Goal: Transaction & Acquisition: Purchase product/service

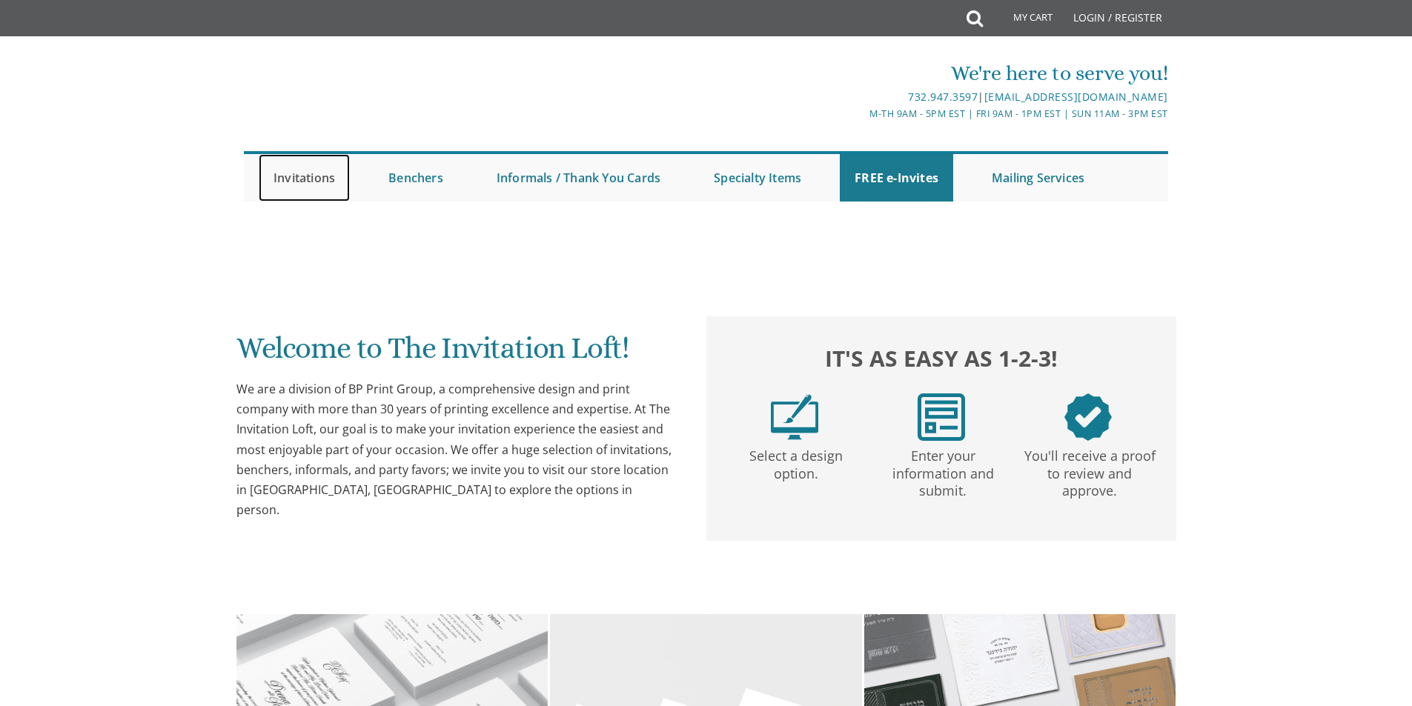
click at [325, 173] on link "Invitations" at bounding box center [304, 177] width 91 height 47
click at [319, 185] on link "Invitations" at bounding box center [304, 177] width 91 height 47
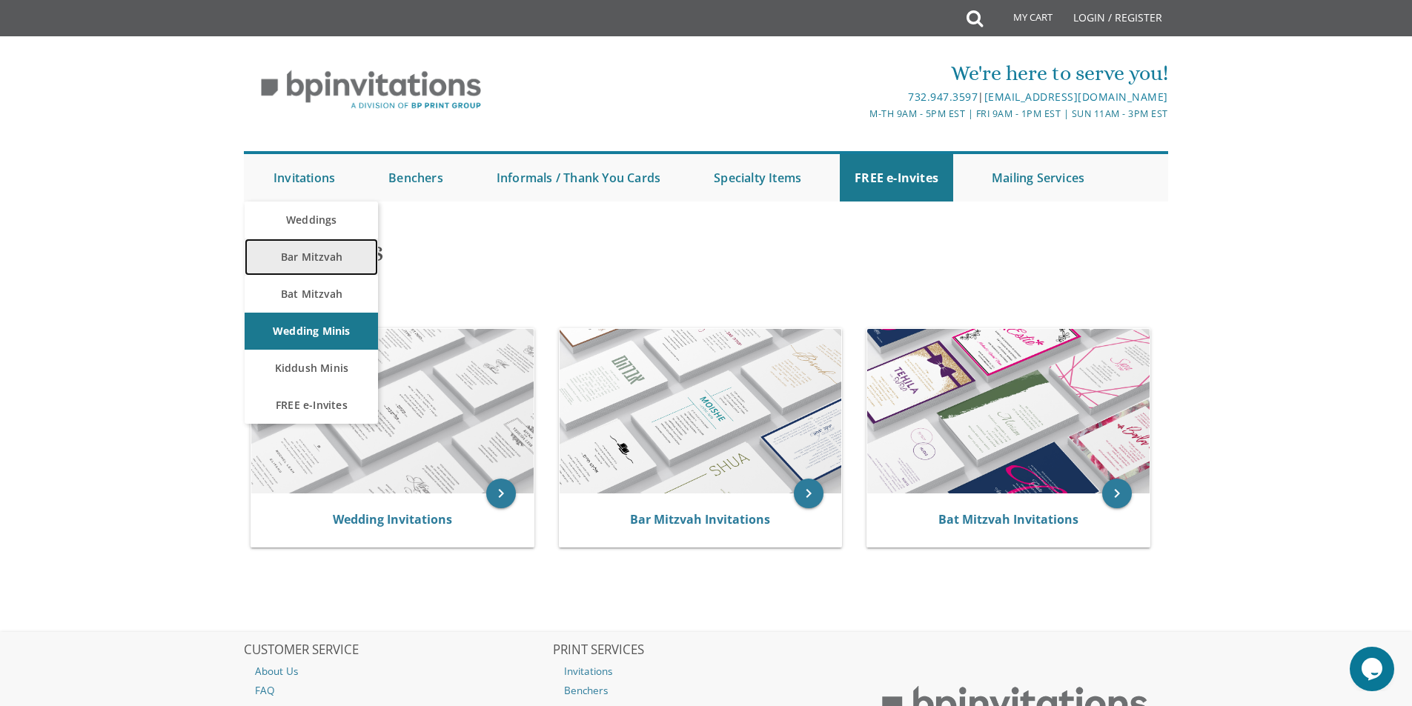
click at [312, 254] on link "Bar Mitzvah" at bounding box center [311, 257] width 133 height 37
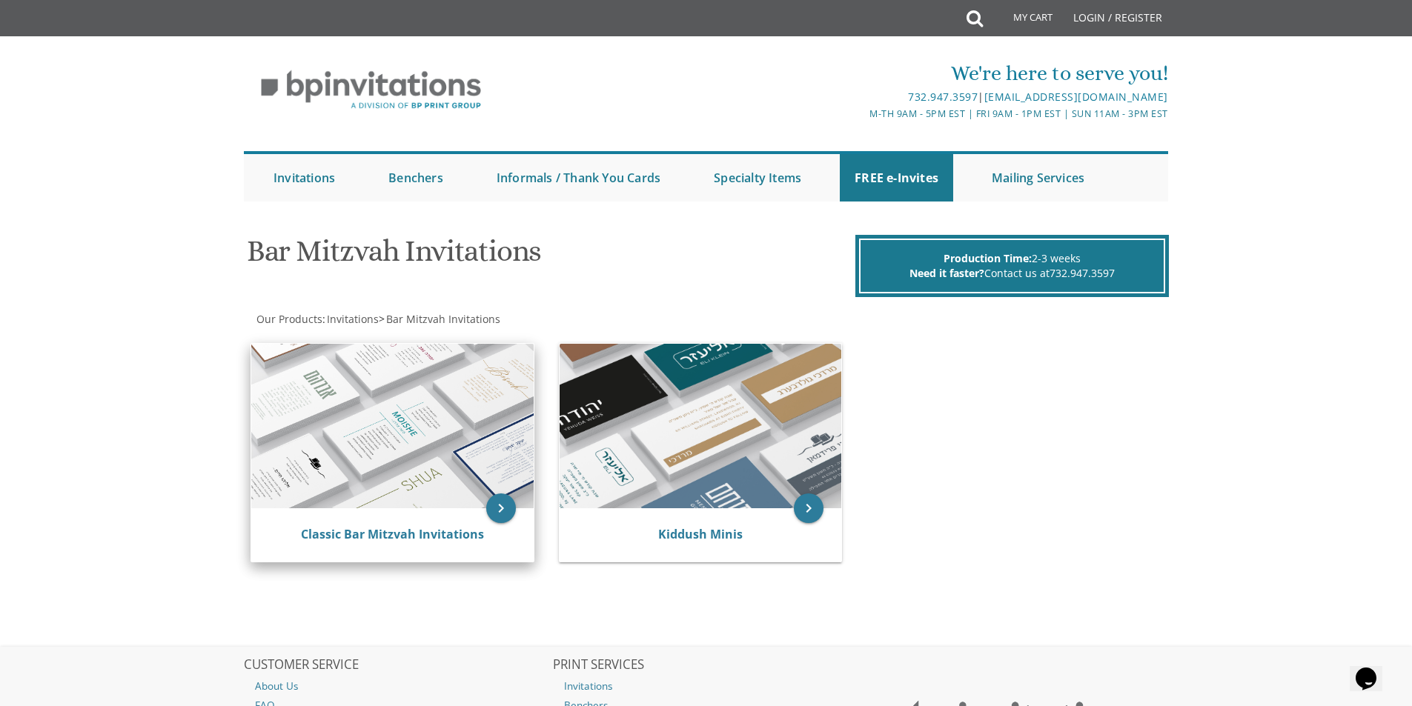
click at [502, 439] on img at bounding box center [392, 426] width 282 height 165
click at [500, 501] on icon "keyboard_arrow_right" at bounding box center [501, 509] width 30 height 30
click at [481, 502] on img at bounding box center [392, 426] width 282 height 165
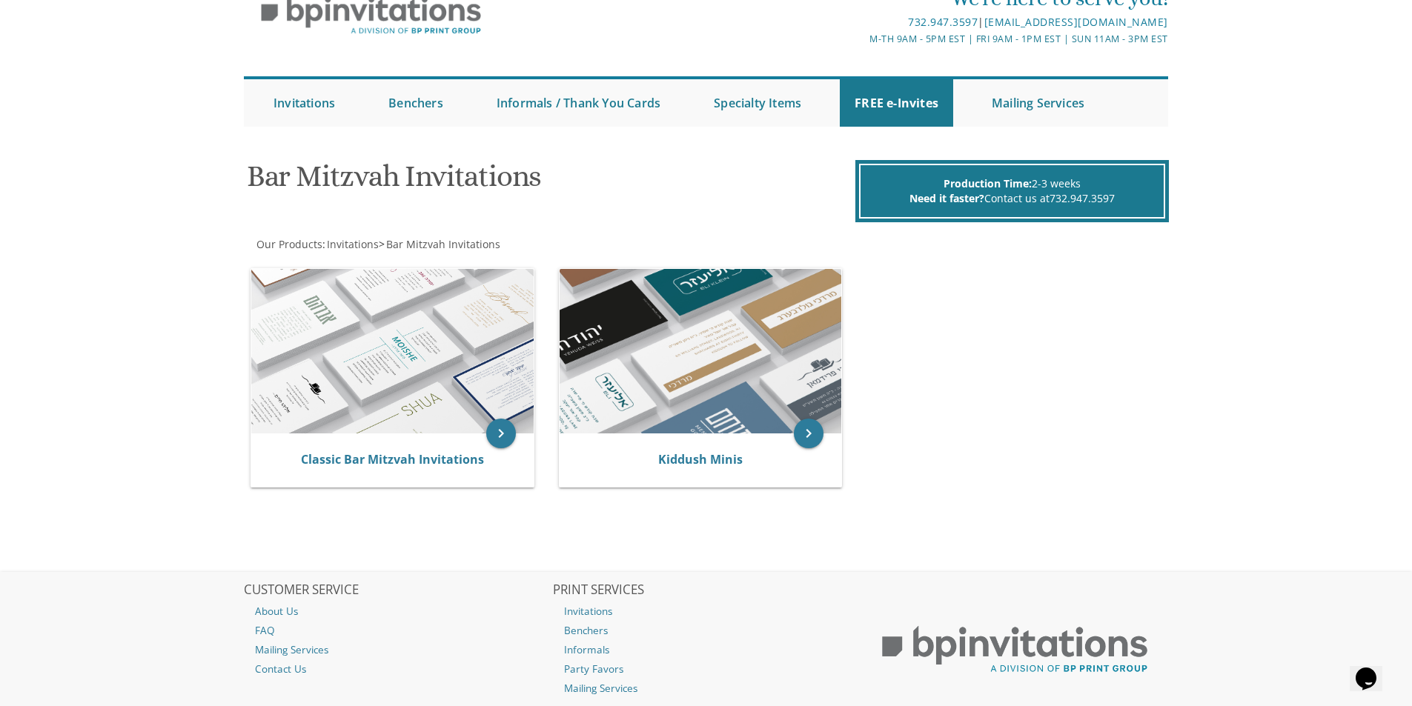
scroll to position [170, 0]
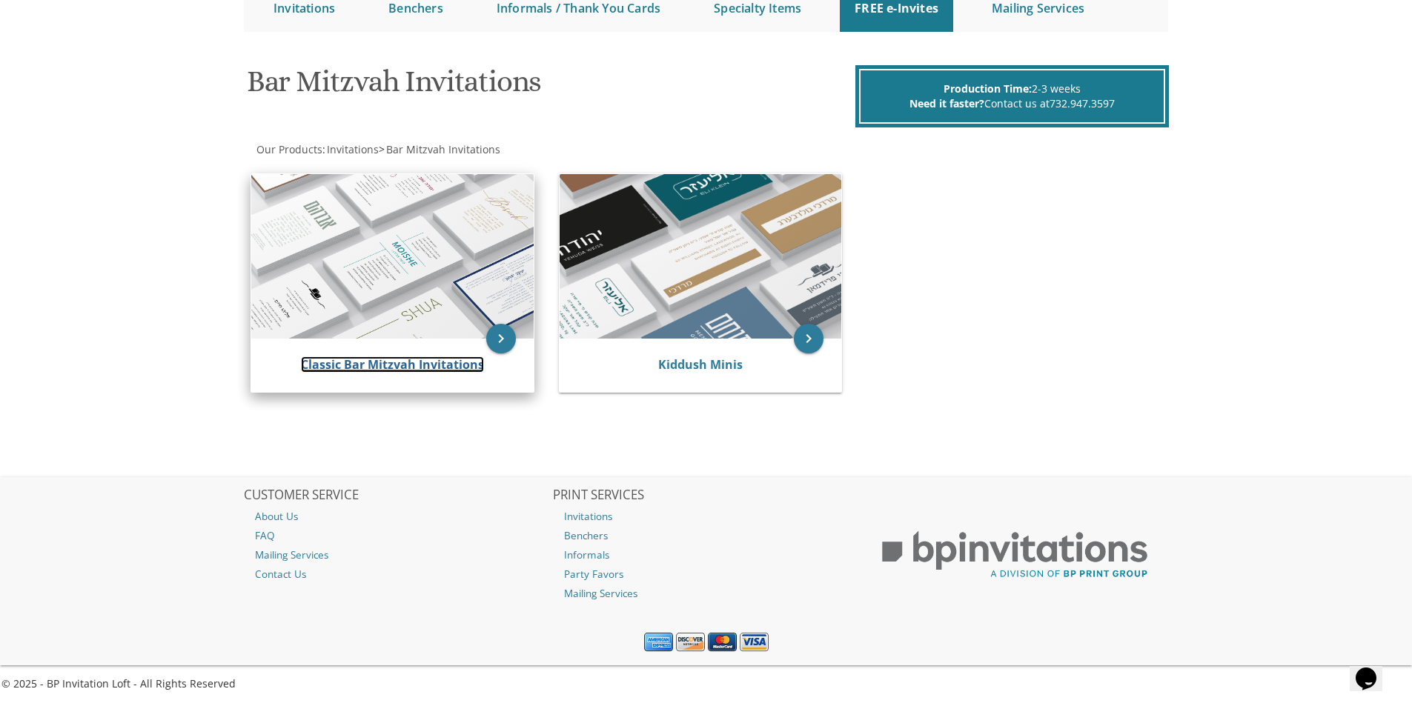
click at [431, 366] on link "Classic Bar Mitzvah Invitations" at bounding box center [392, 364] width 183 height 16
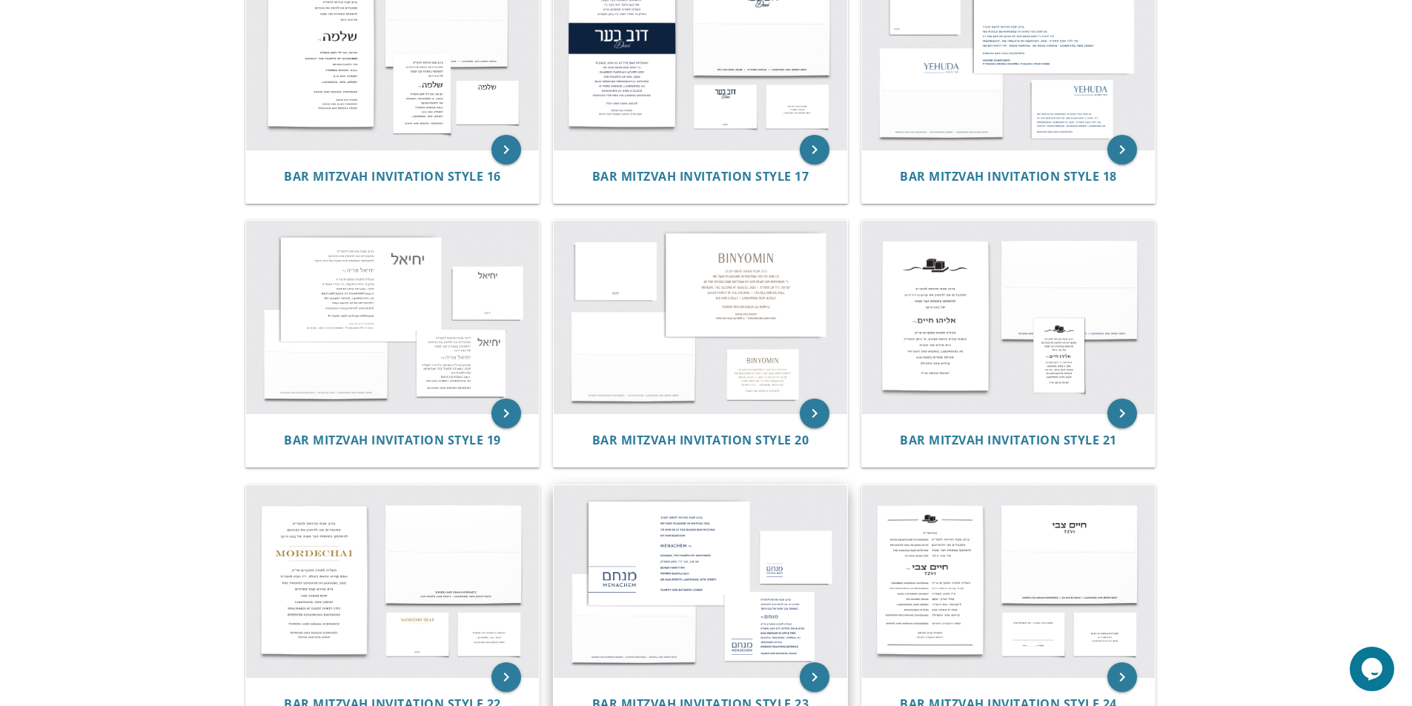
scroll to position [1654, 0]
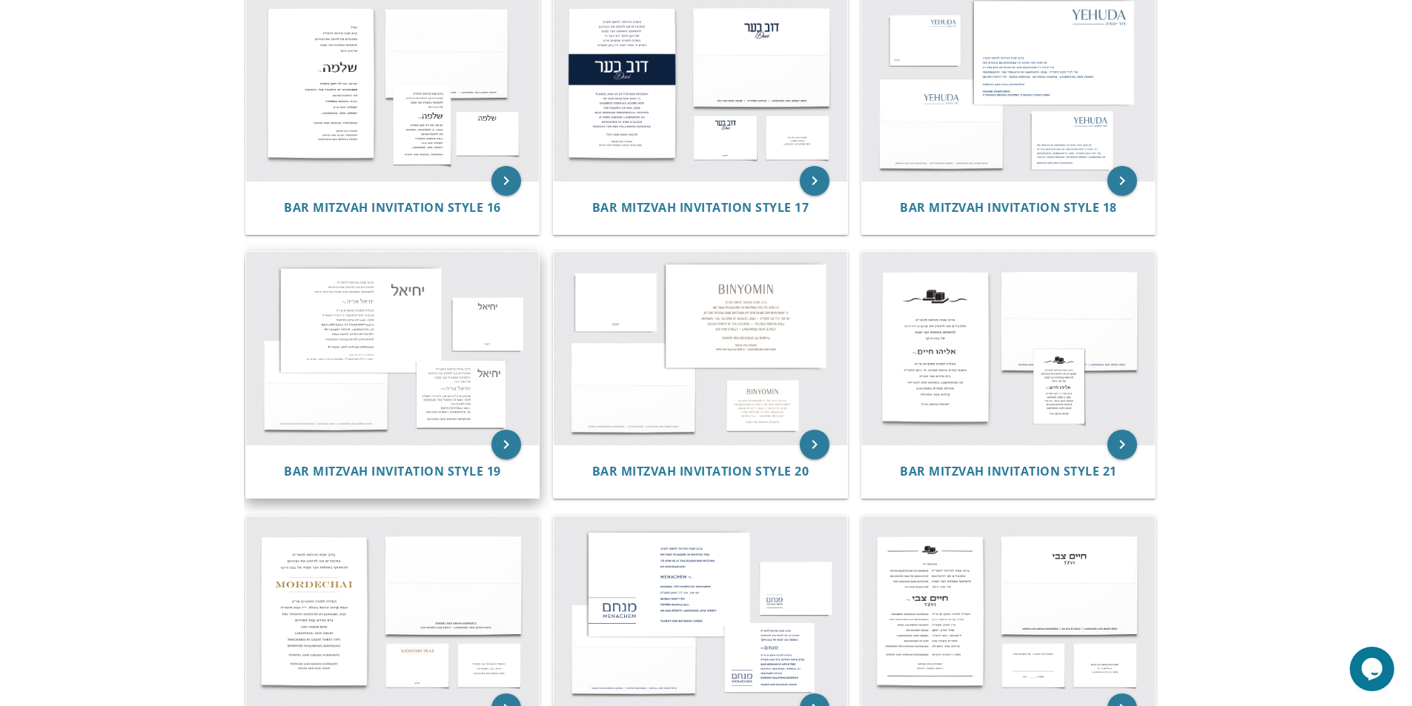
click at [494, 430] on img at bounding box center [392, 348] width 293 height 193
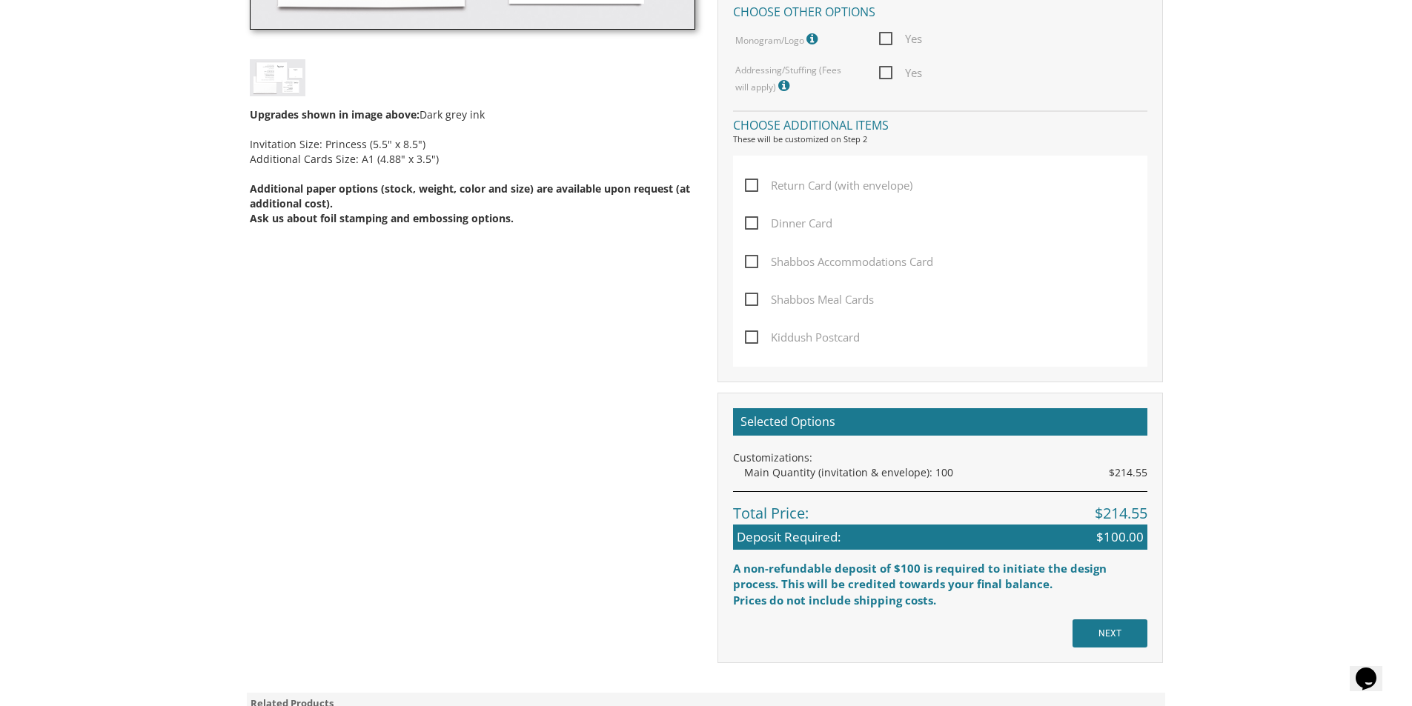
scroll to position [394, 0]
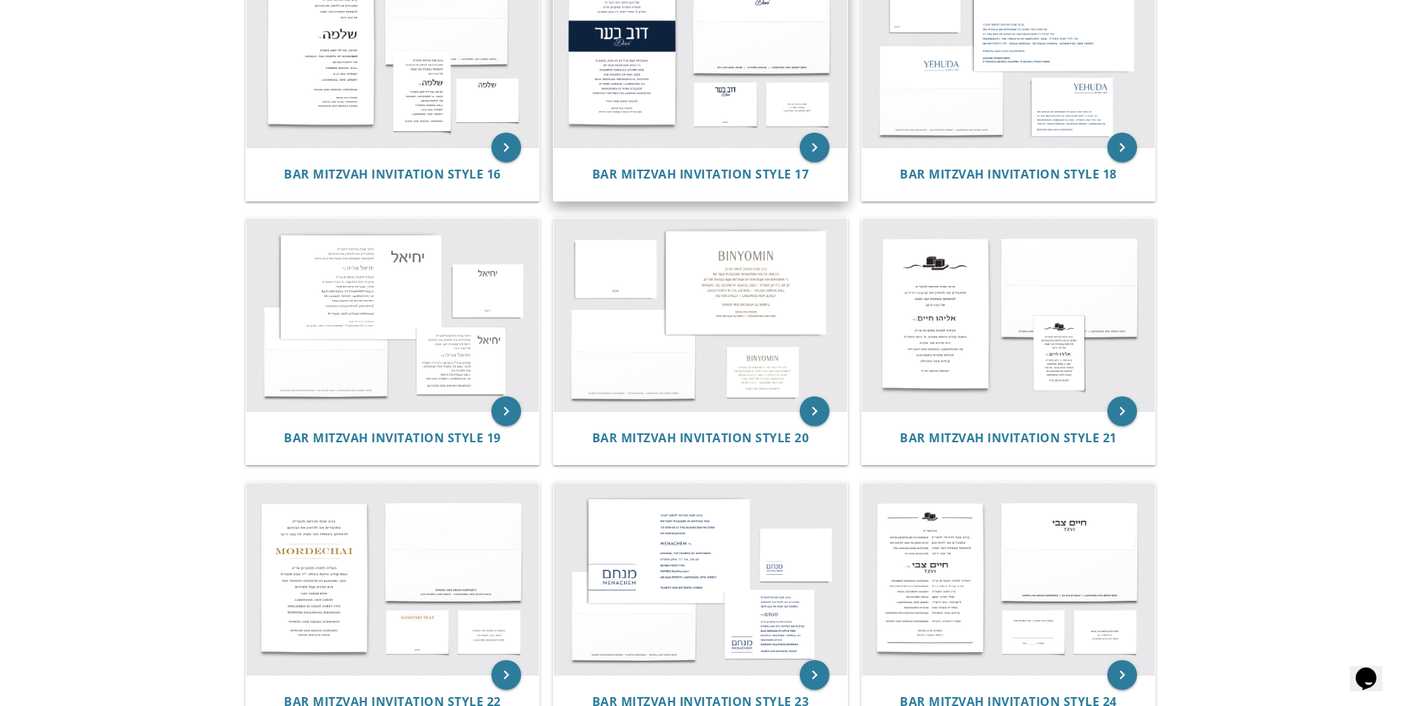
scroll to position [1750, 0]
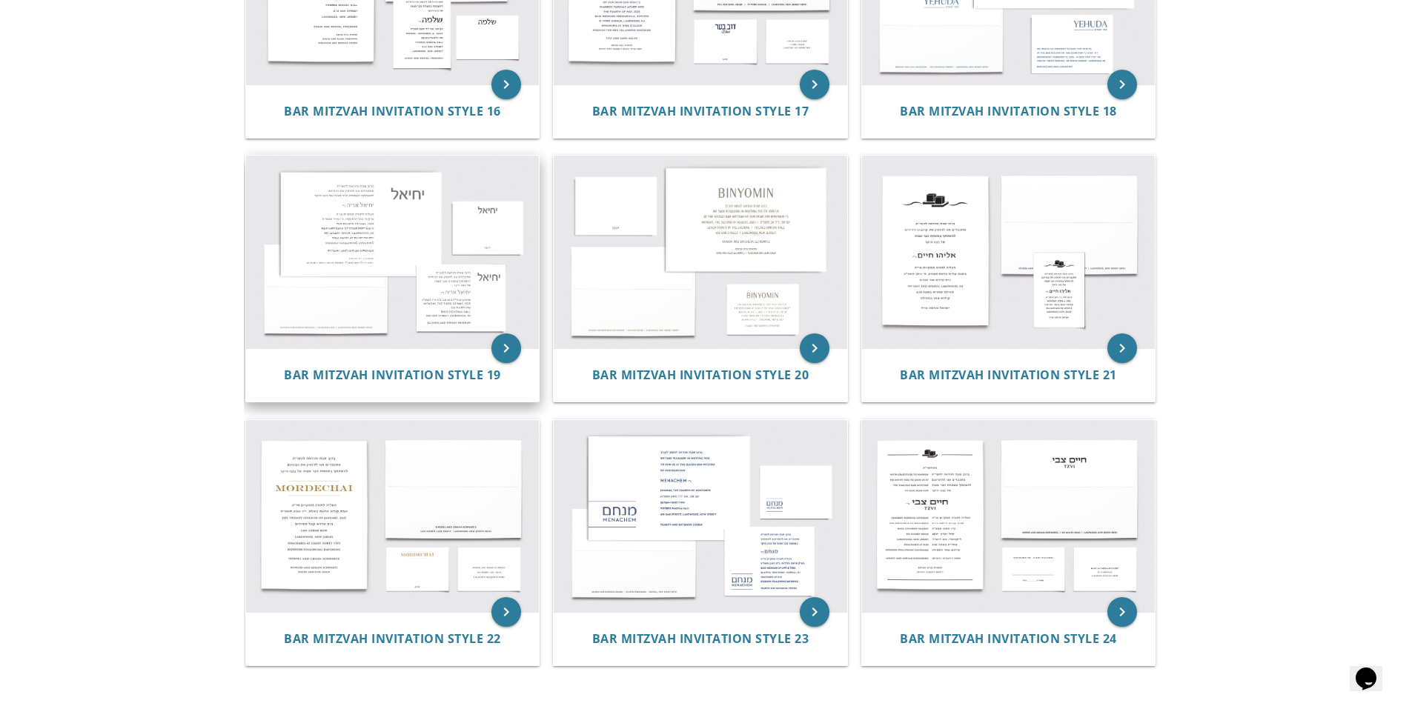
click at [381, 225] on img at bounding box center [392, 252] width 293 height 193
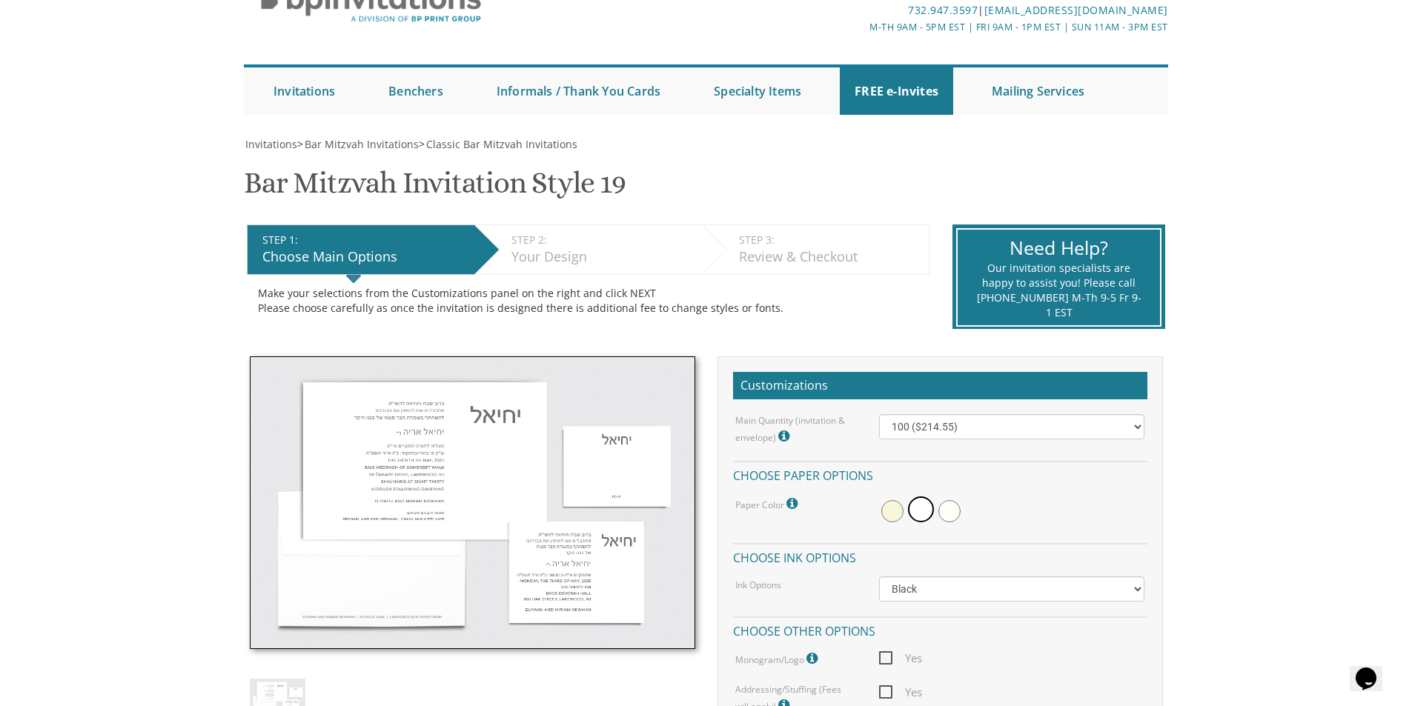
click at [474, 436] on img at bounding box center [472, 502] width 445 height 293
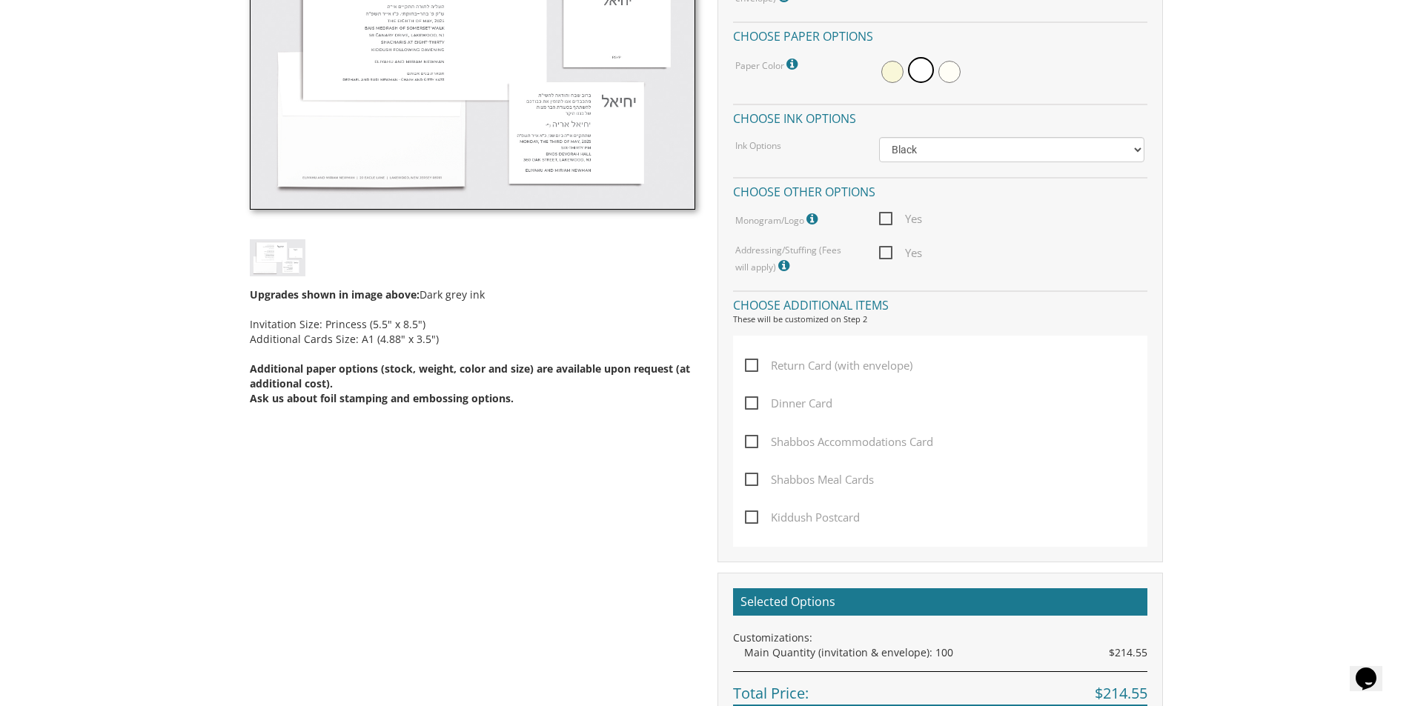
scroll to position [244, 0]
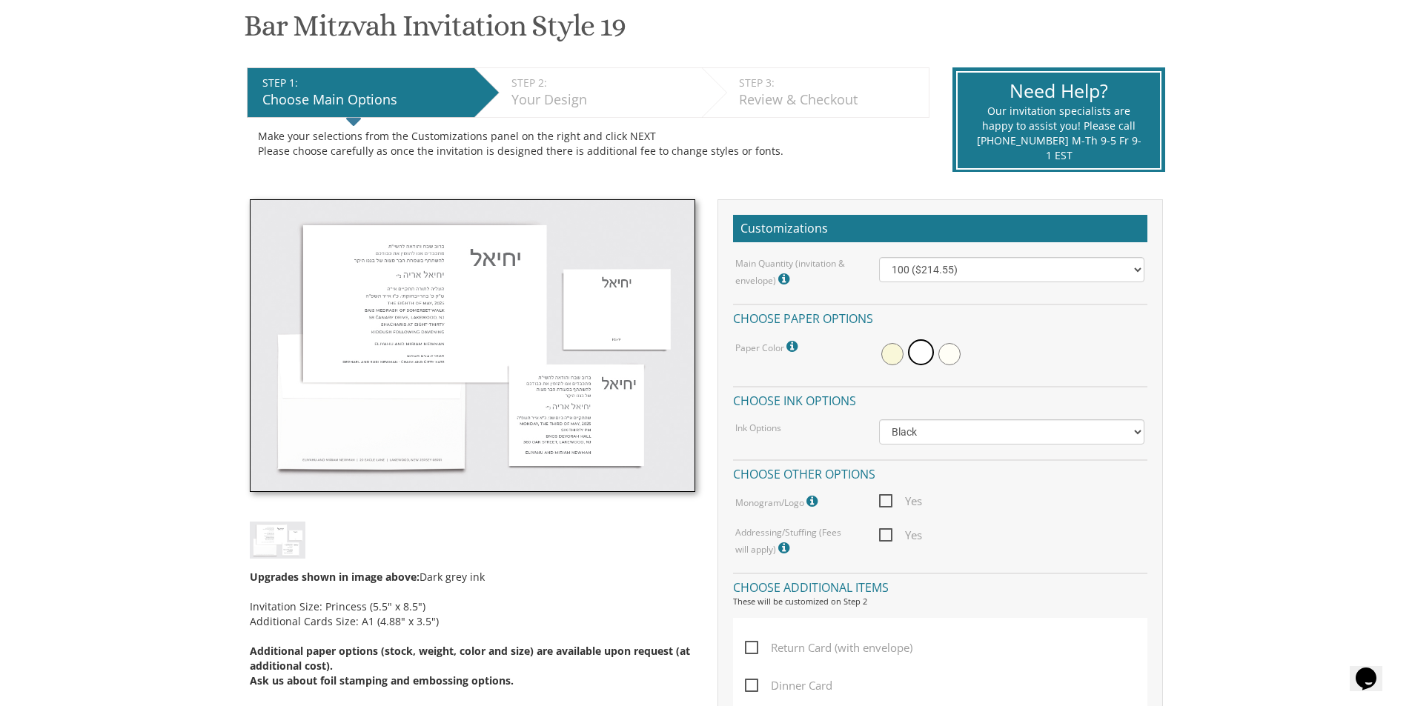
click at [274, 532] on img at bounding box center [278, 540] width 56 height 36
click at [552, 408] on img at bounding box center [472, 345] width 445 height 293
click at [546, 394] on img at bounding box center [472, 345] width 445 height 293
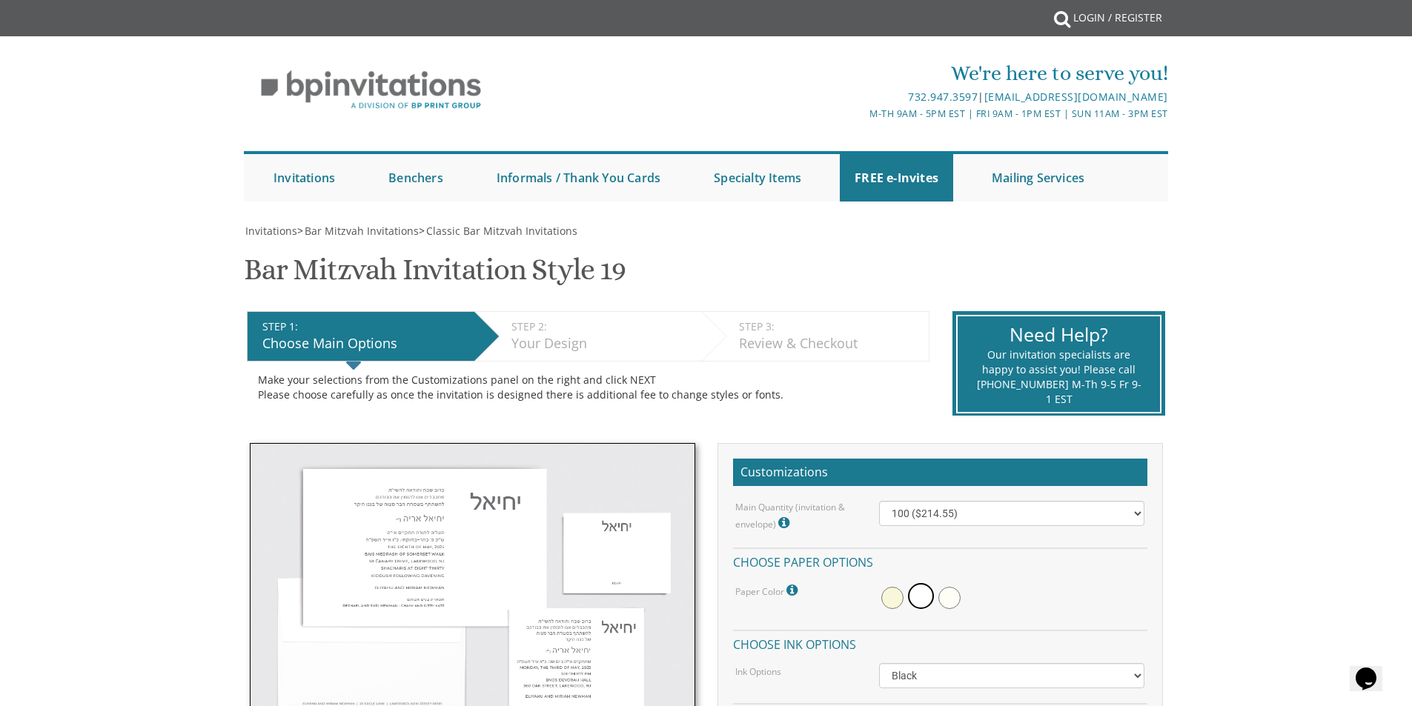
scroll to position [87, 0]
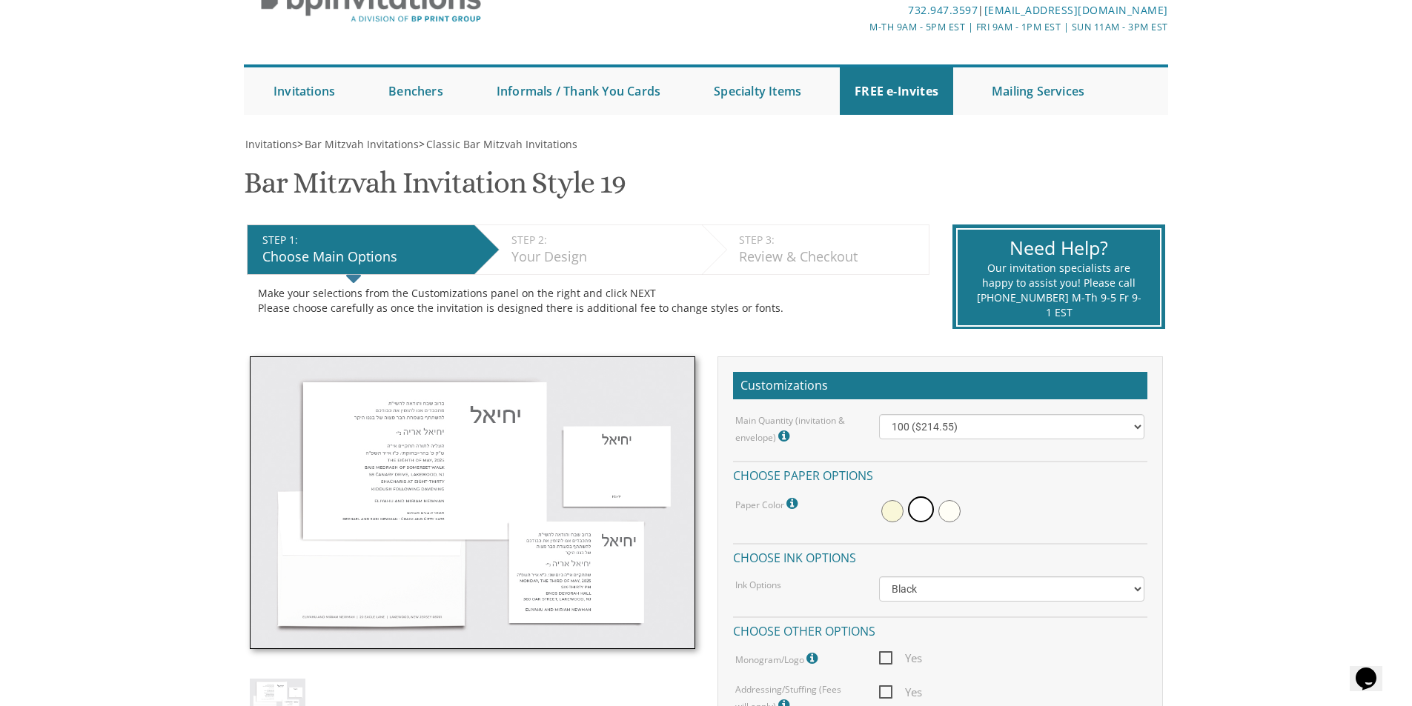
click at [431, 451] on img at bounding box center [472, 502] width 445 height 293
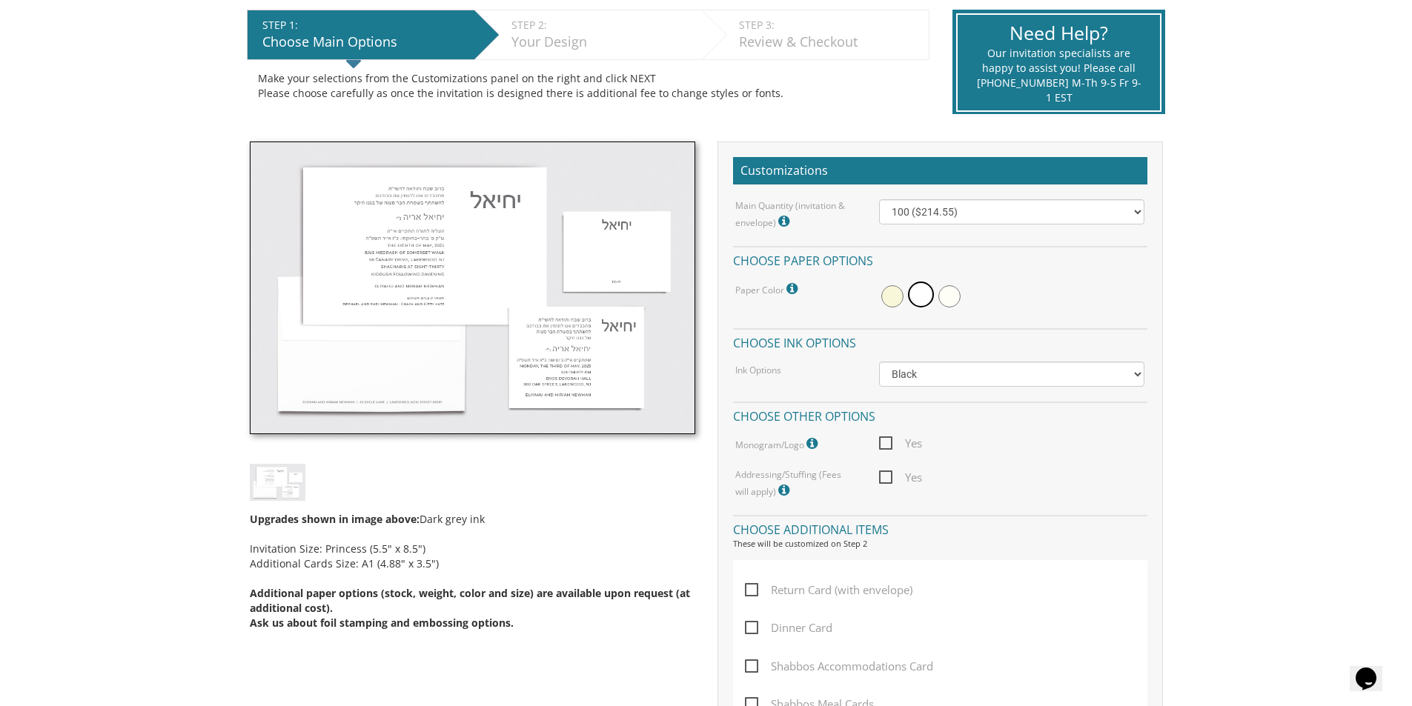
scroll to position [310, 0]
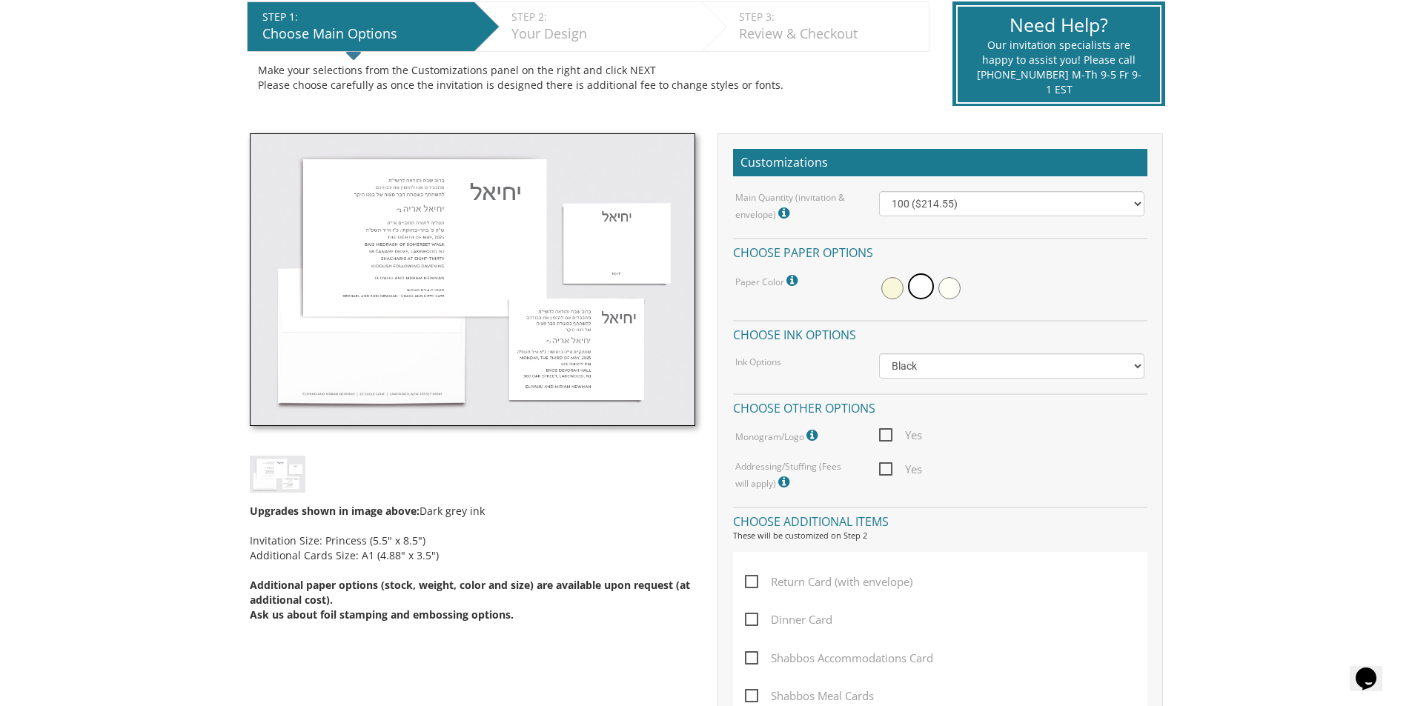
click at [302, 460] on img at bounding box center [278, 474] width 56 height 36
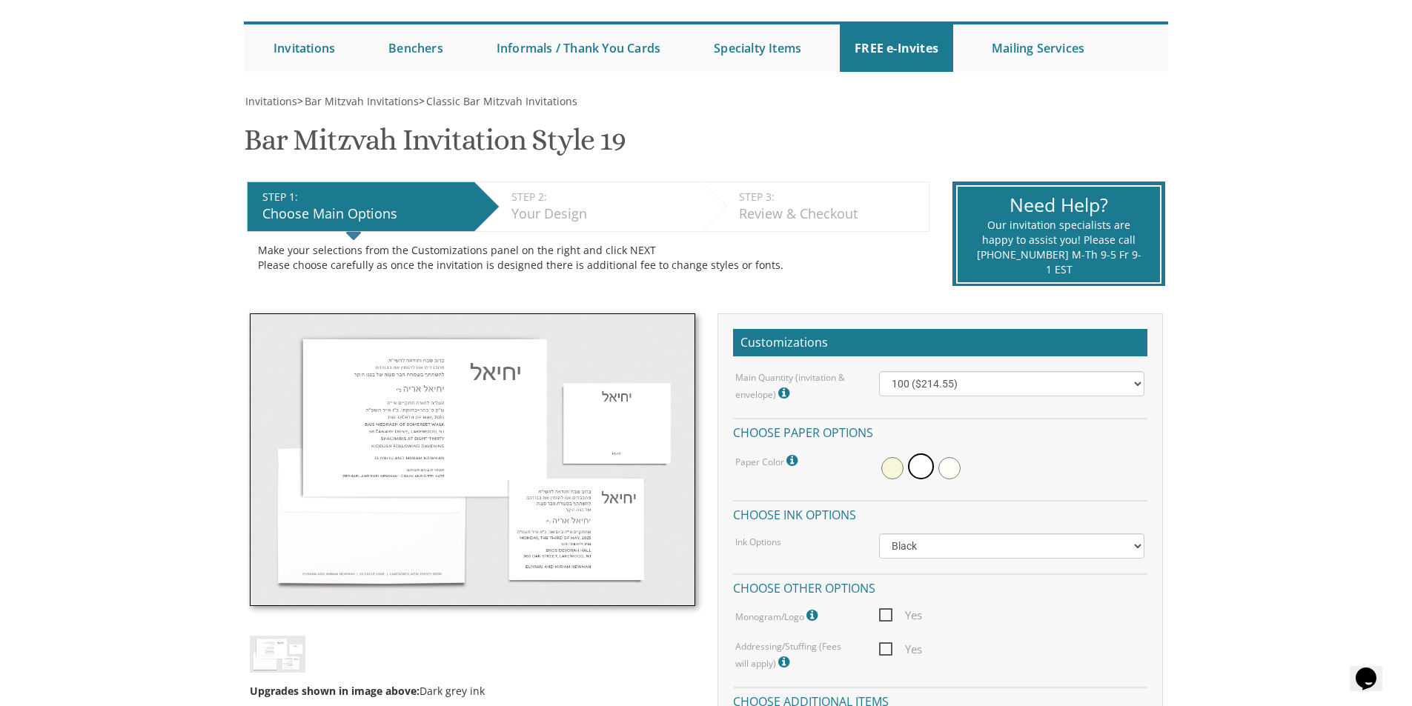
scroll to position [216, 0]
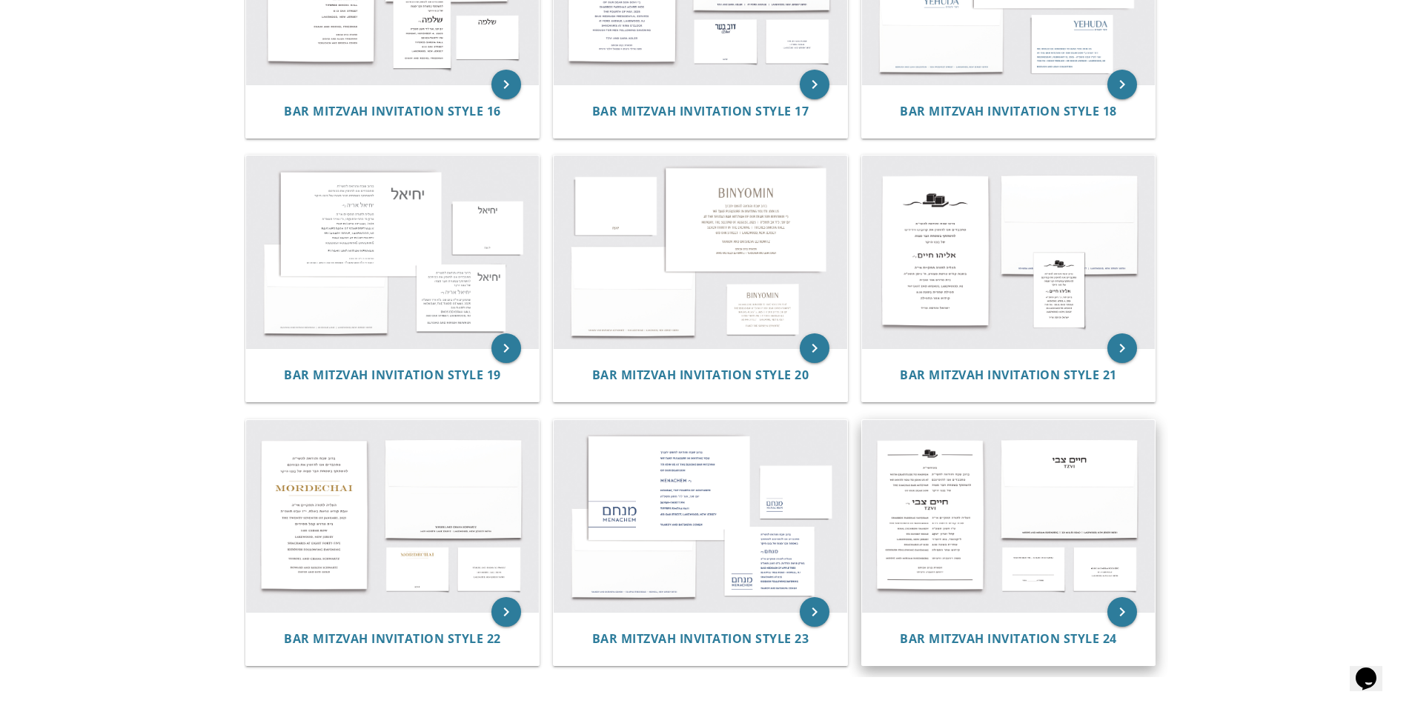
click at [923, 488] on img at bounding box center [1008, 516] width 293 height 193
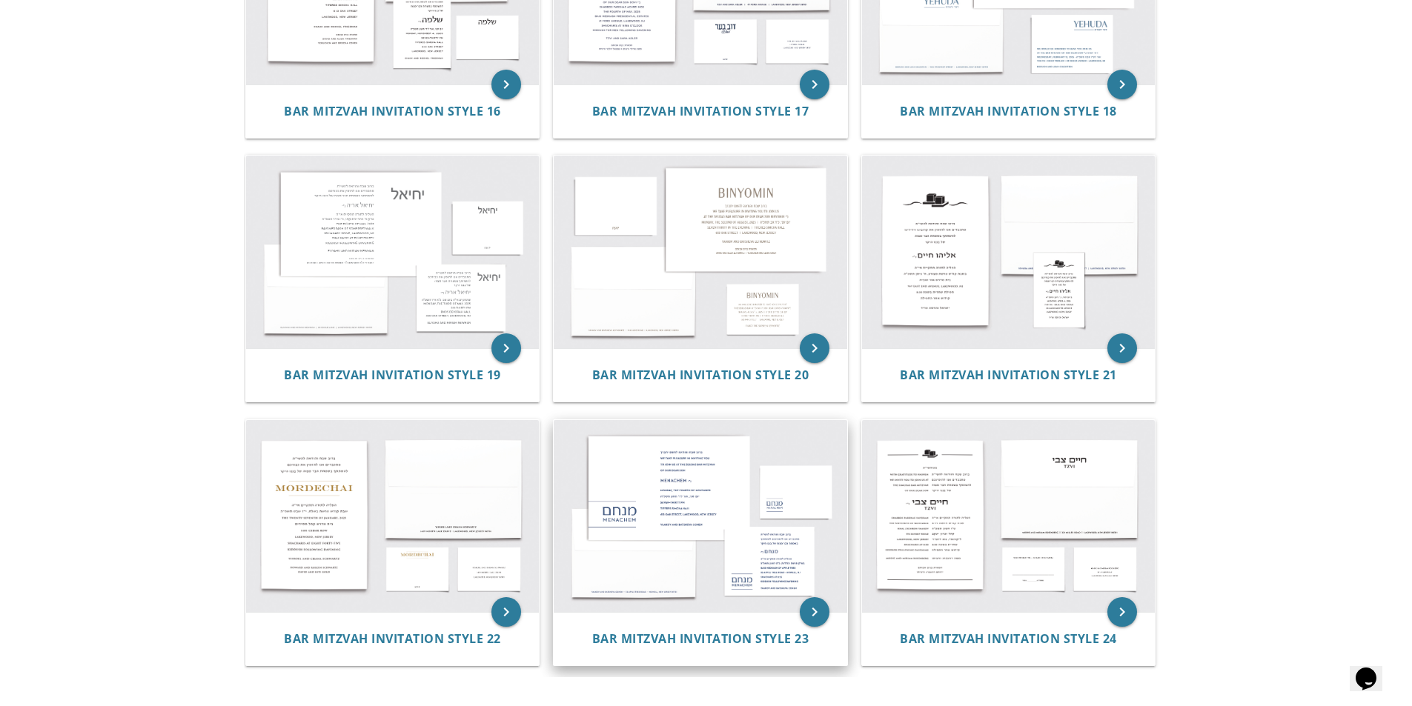
click at [728, 478] on img at bounding box center [700, 516] width 293 height 193
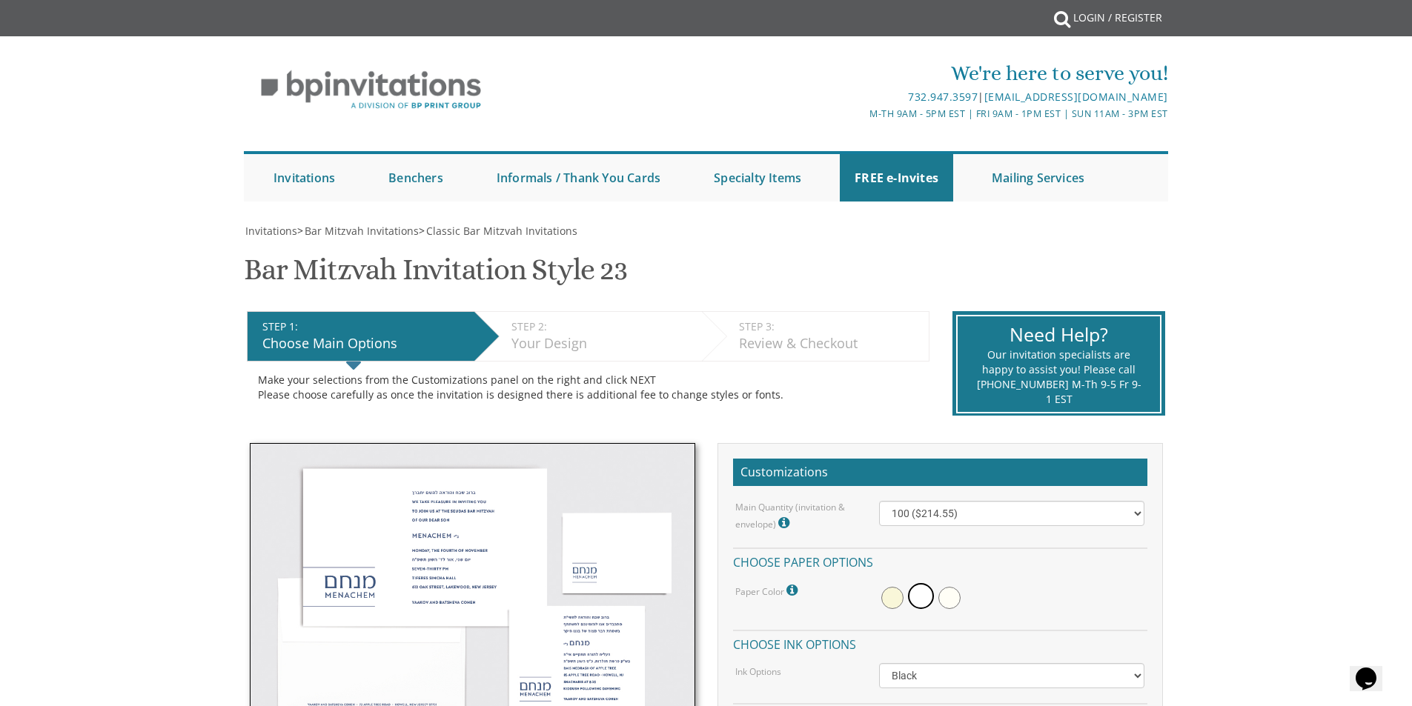
scroll to position [265, 0]
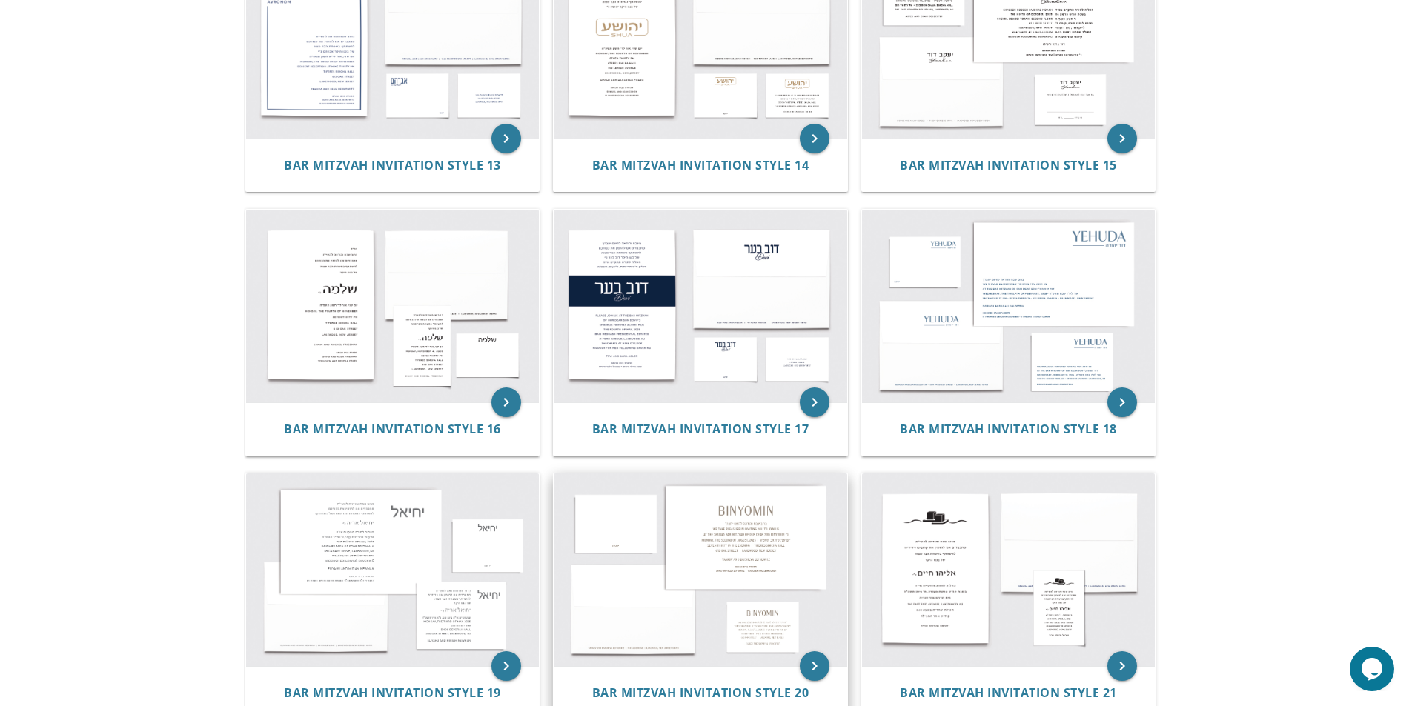
scroll to position [1426, 0]
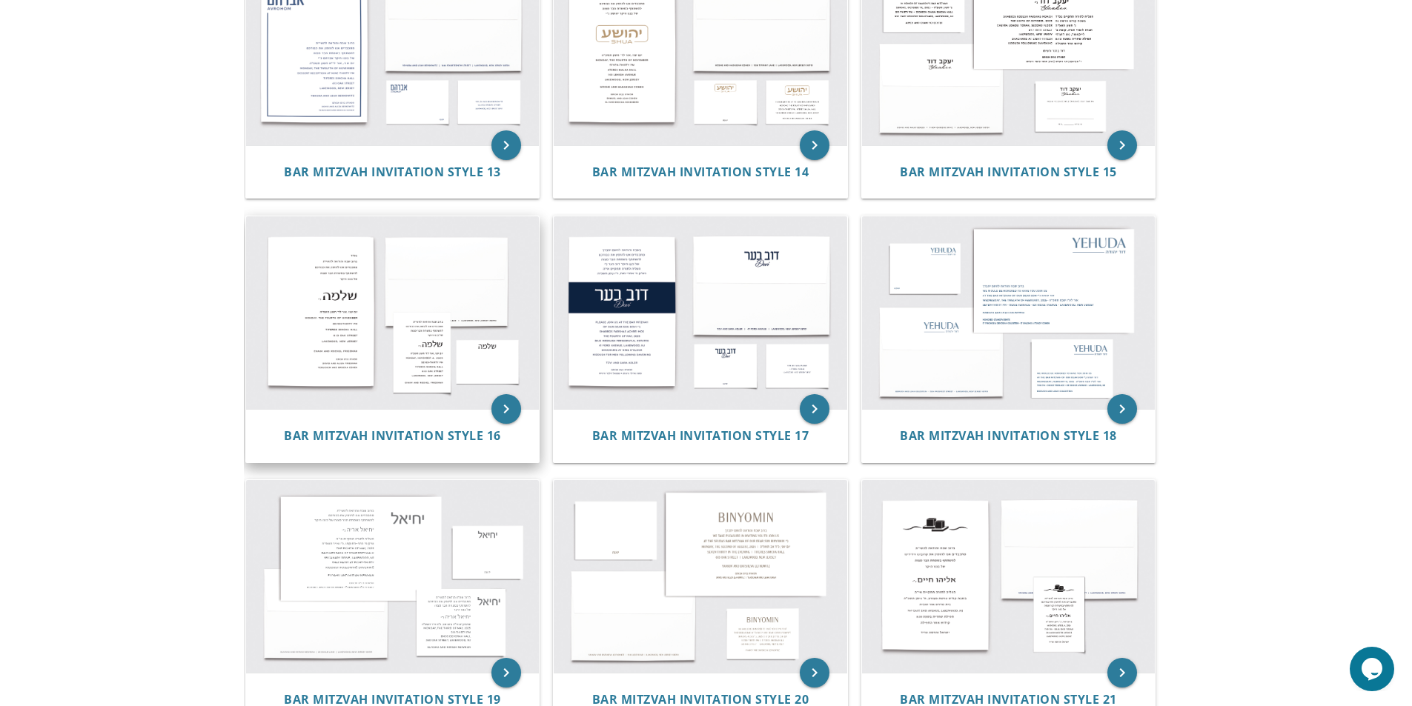
click at [385, 299] on img at bounding box center [392, 312] width 293 height 193
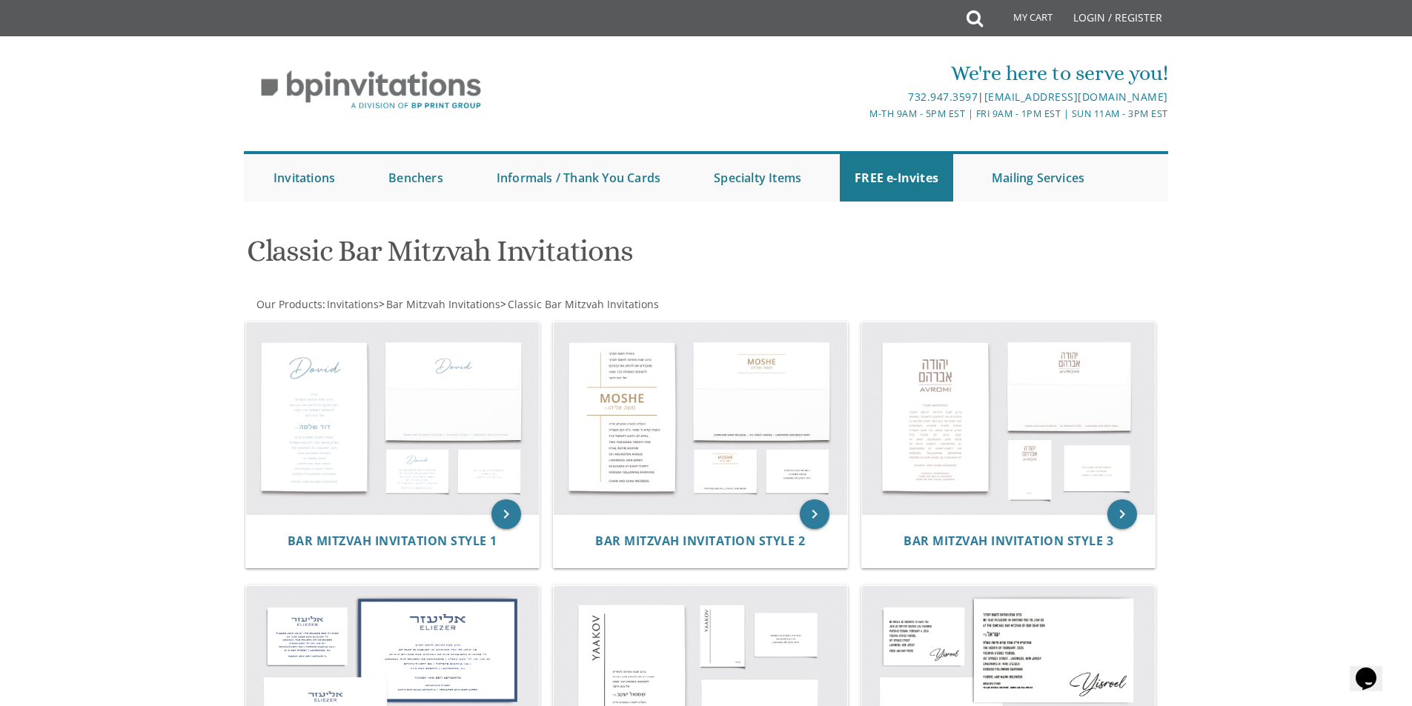
scroll to position [87, 0]
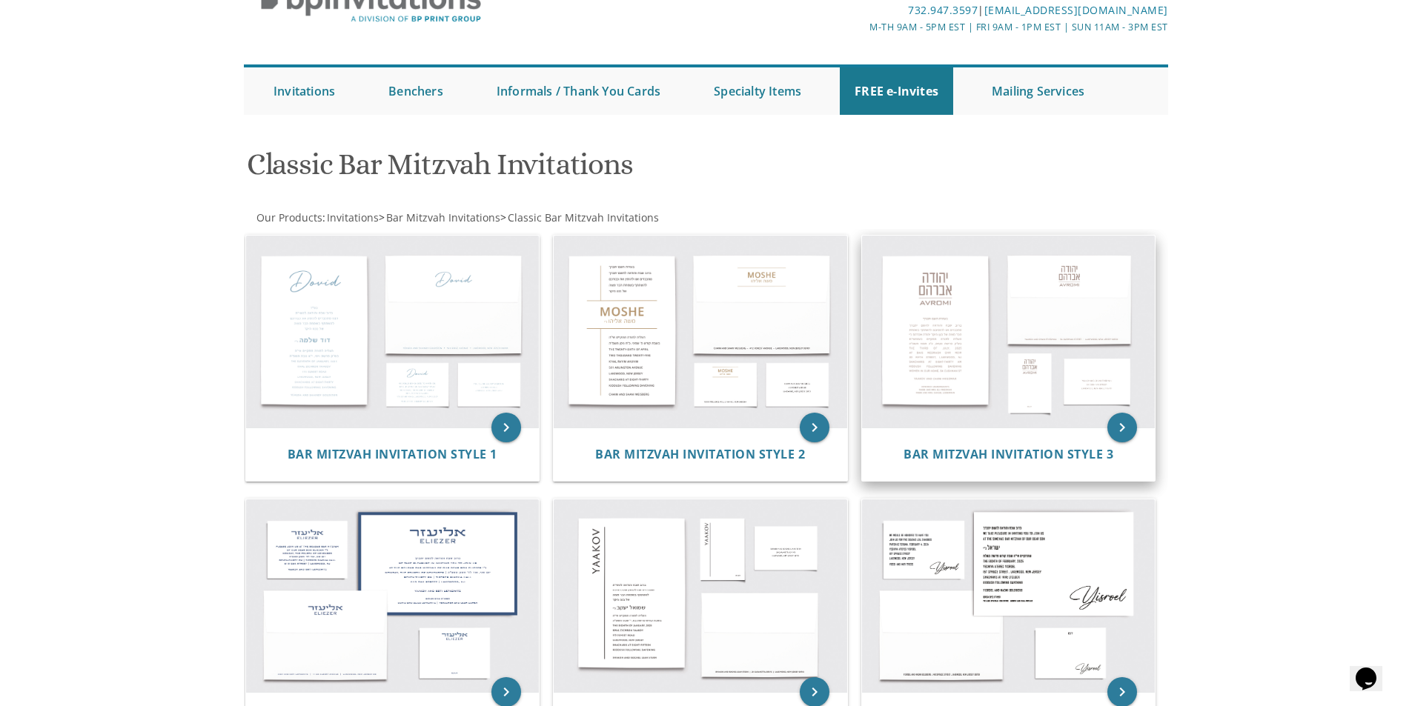
click at [1003, 361] on img at bounding box center [1008, 332] width 293 height 193
click at [1088, 454] on span "Bar Mitzvah Invitation Style 3" at bounding box center [1008, 454] width 210 height 16
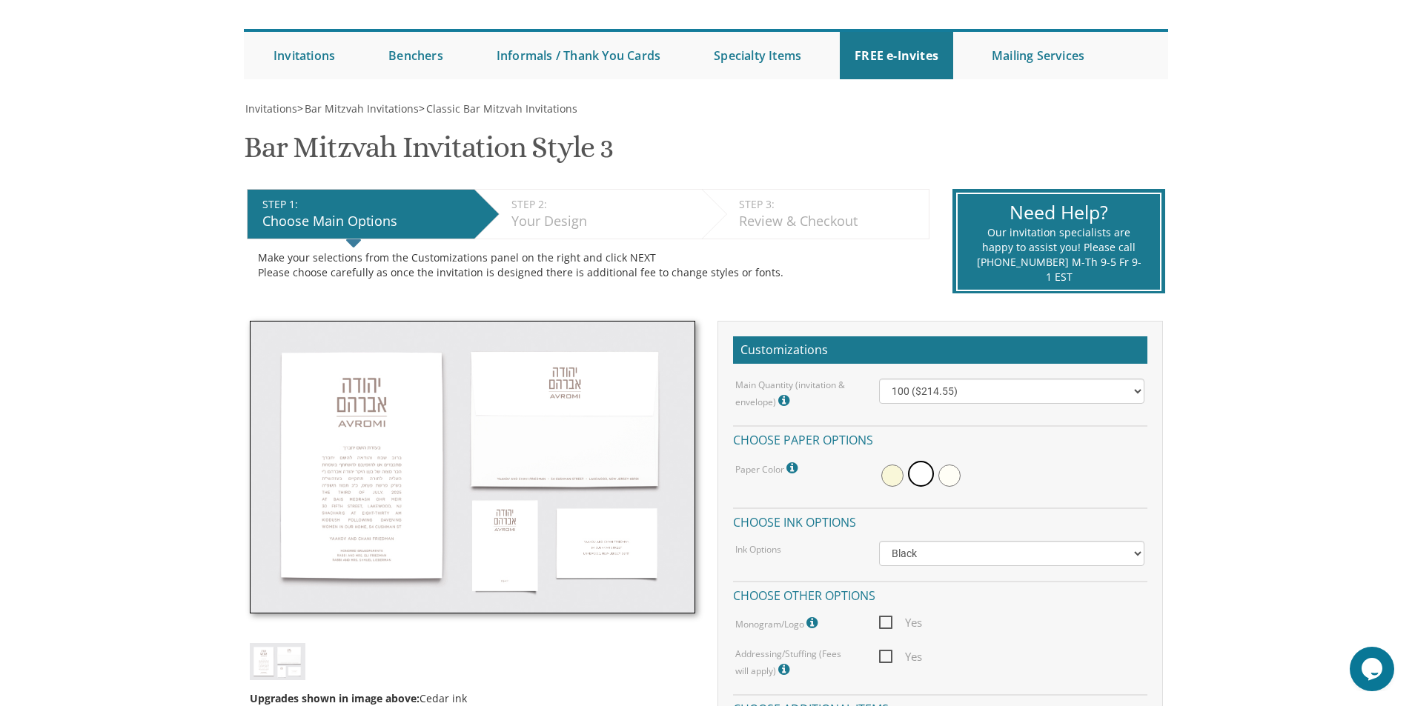
scroll to position [216, 0]
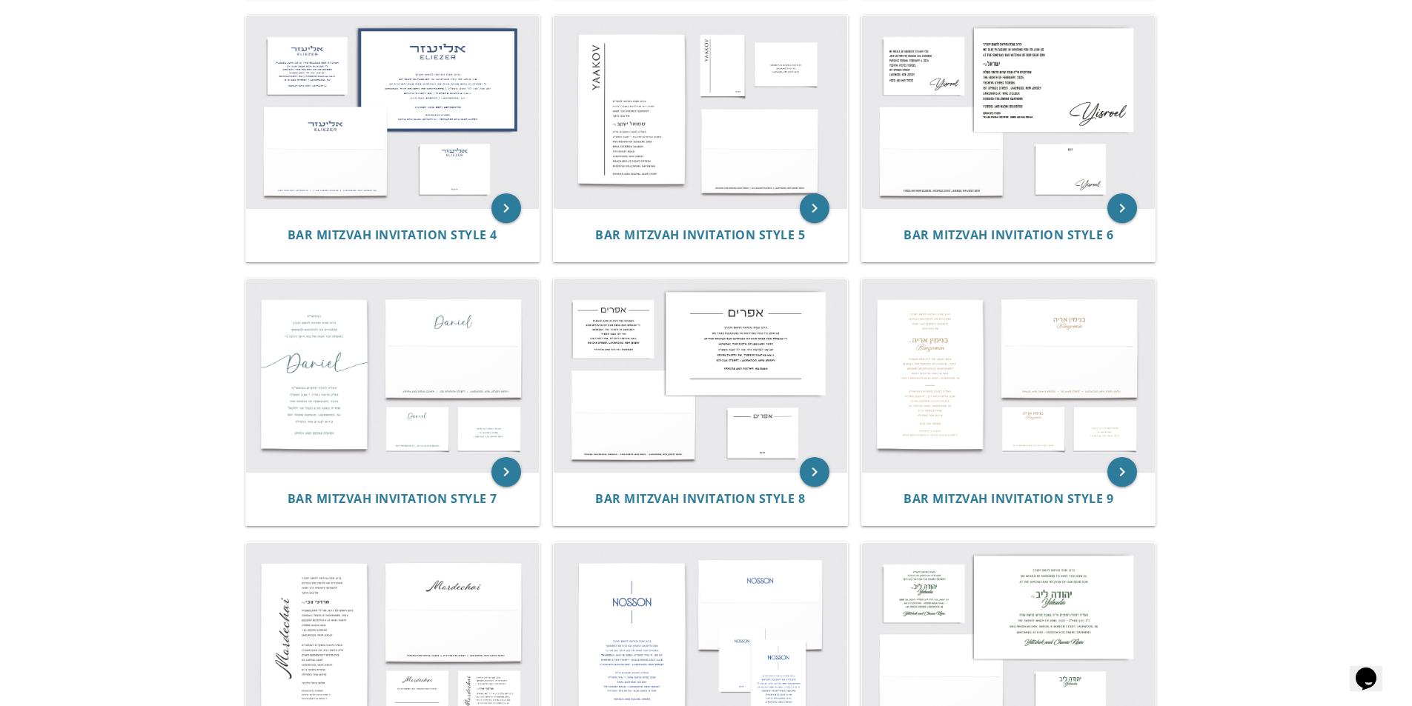
scroll to position [636, 0]
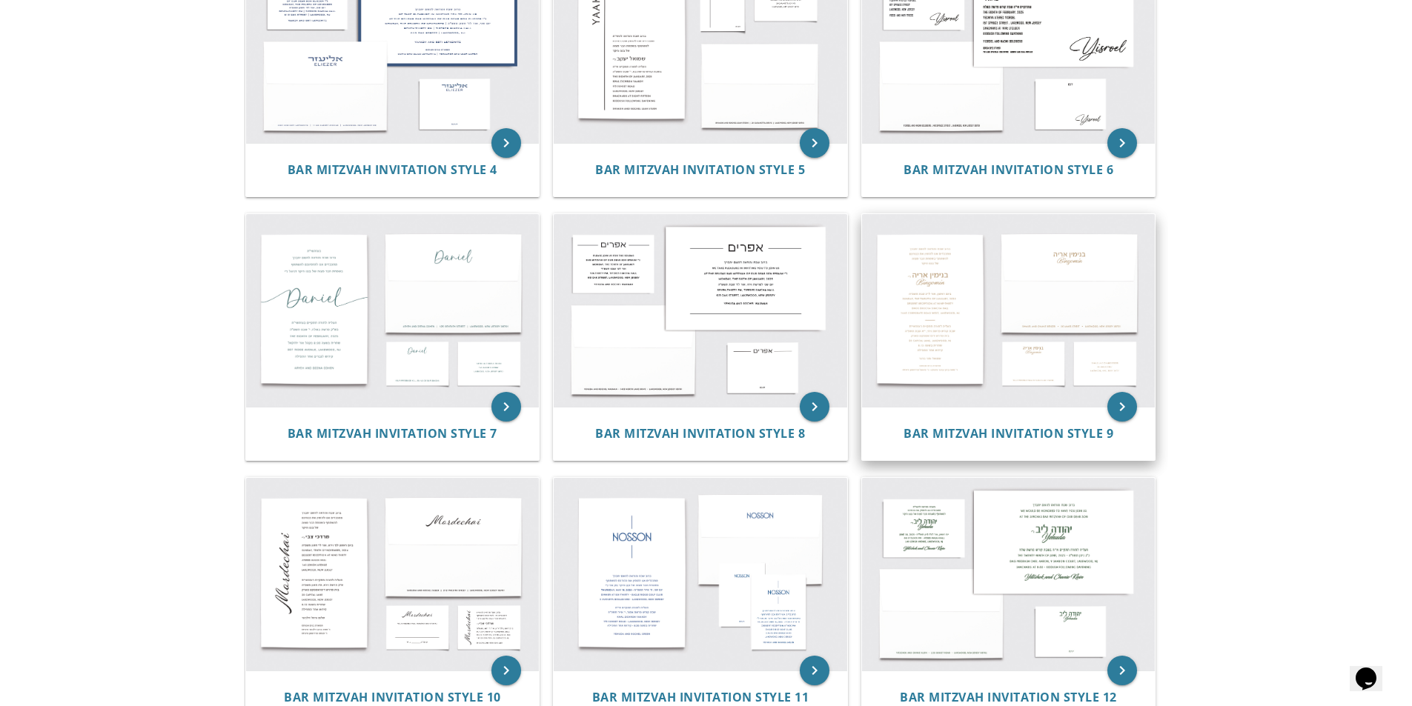
click at [1005, 323] on img at bounding box center [1008, 310] width 293 height 193
click at [1024, 442] on div "Bar Mitzvah Invitation Style 9" at bounding box center [1008, 433] width 293 height 53
click at [1025, 437] on span "Bar Mitzvah Invitation Style 9" at bounding box center [1008, 433] width 210 height 16
click at [922, 436] on span "Bar Mitzvah Invitation Style 9" at bounding box center [1008, 433] width 210 height 16
click at [1115, 403] on icon "keyboard_arrow_right" at bounding box center [1122, 407] width 30 height 30
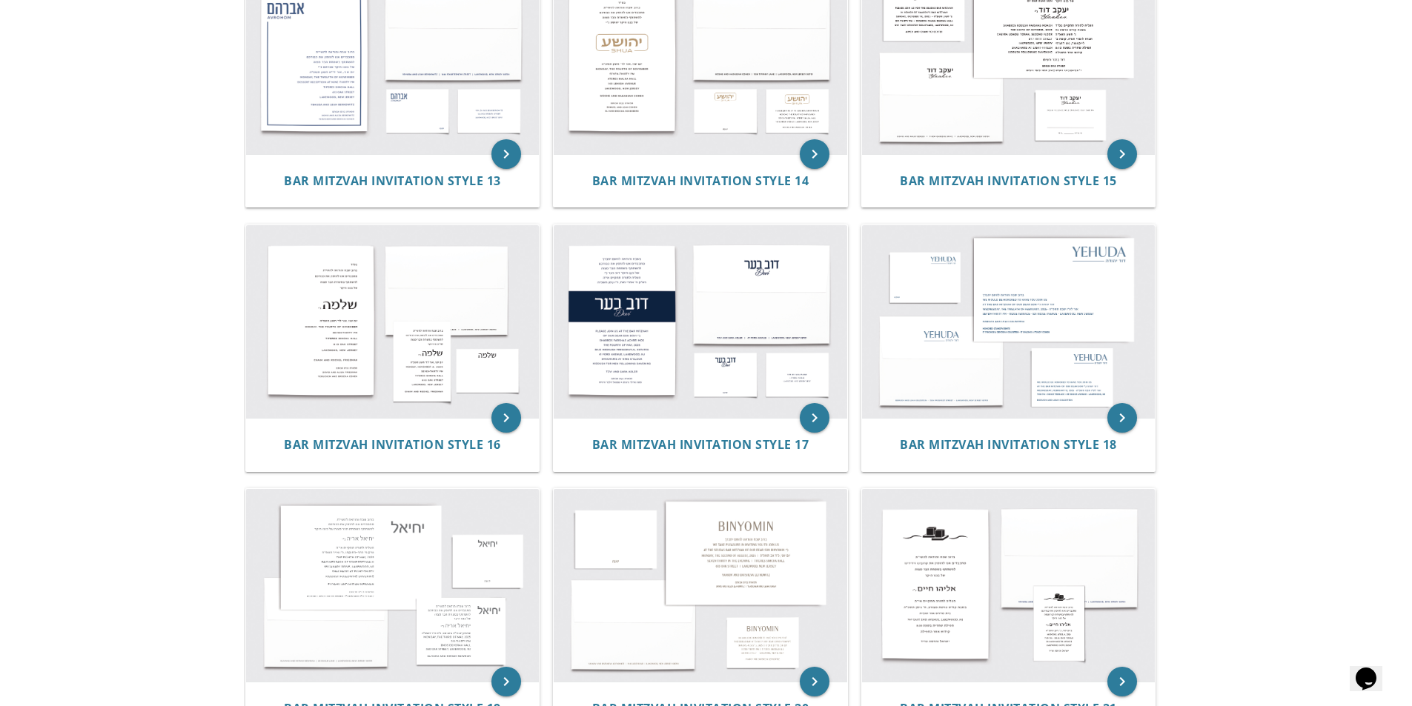
scroll to position [1418, 0]
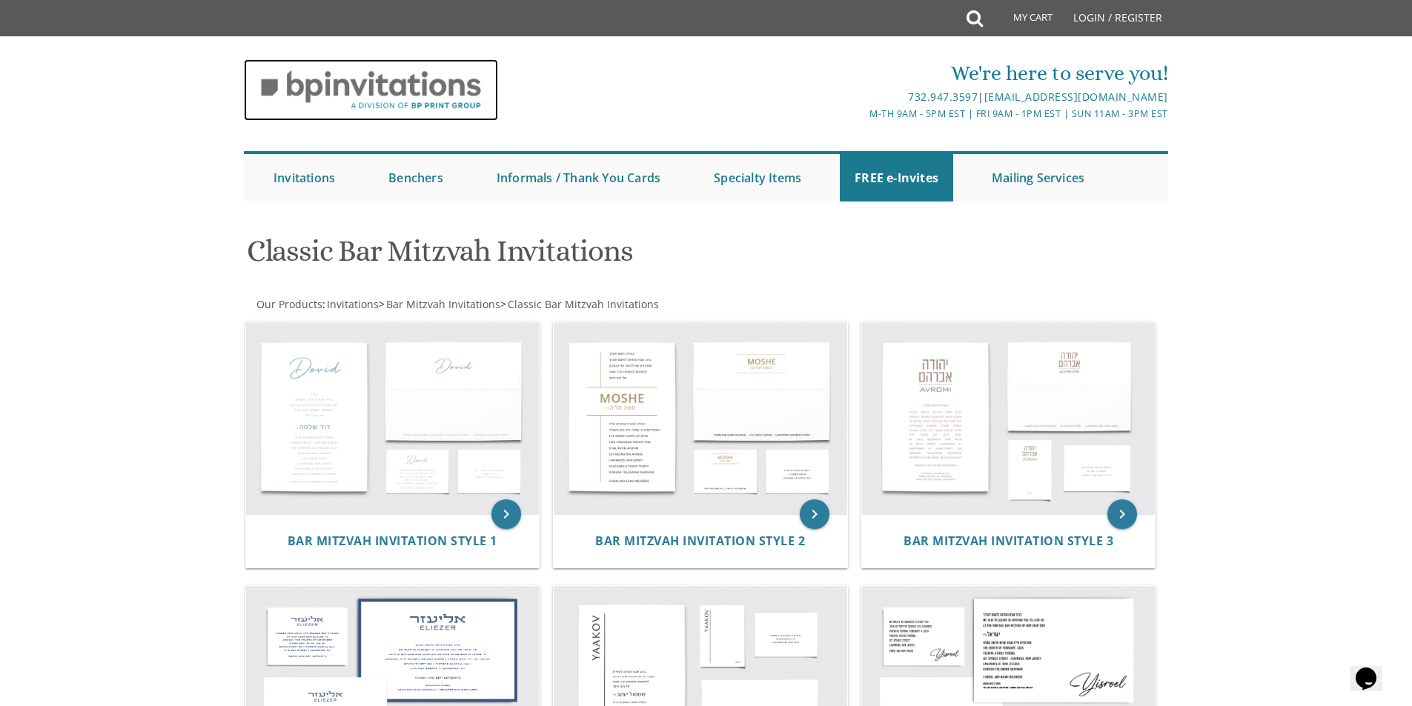
click at [351, 91] on img at bounding box center [371, 90] width 254 height 62
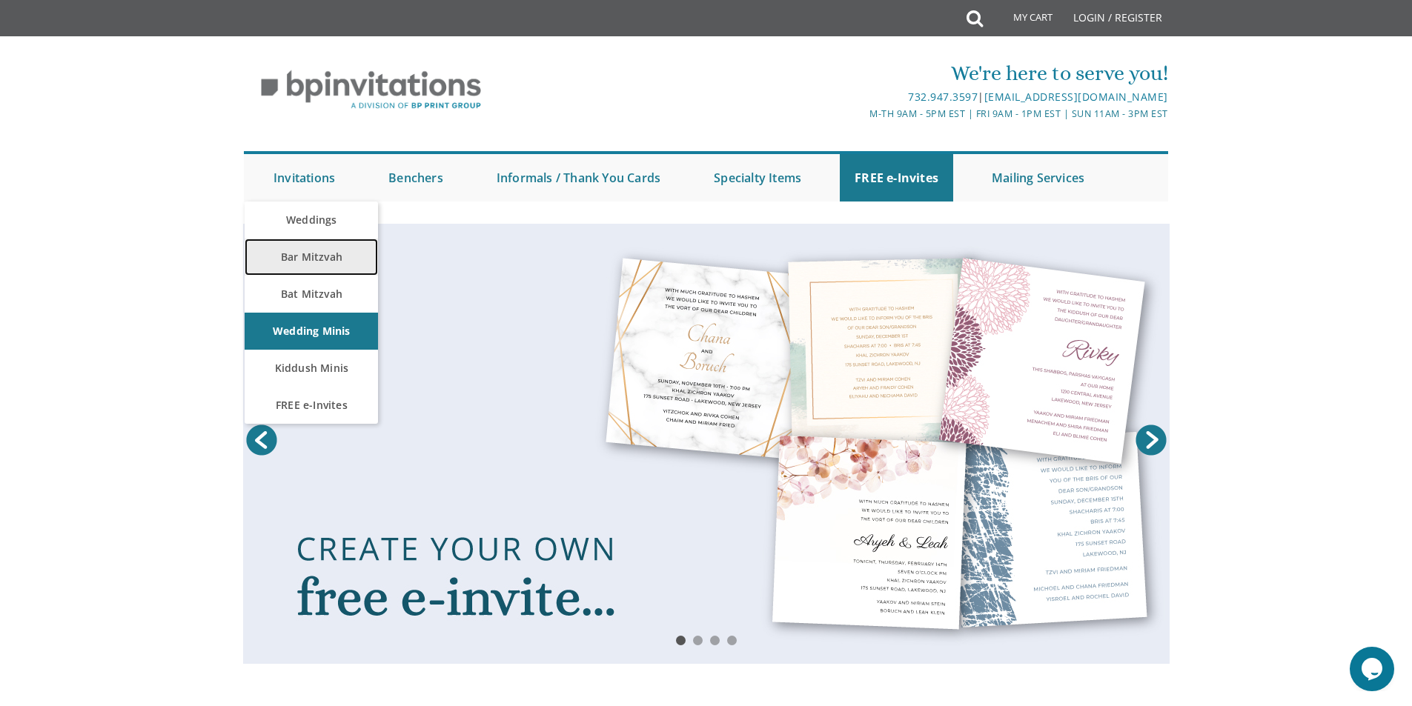
click at [314, 265] on link "Bar Mitzvah" at bounding box center [311, 257] width 133 height 37
